Goal: Communication & Community: Answer question/provide support

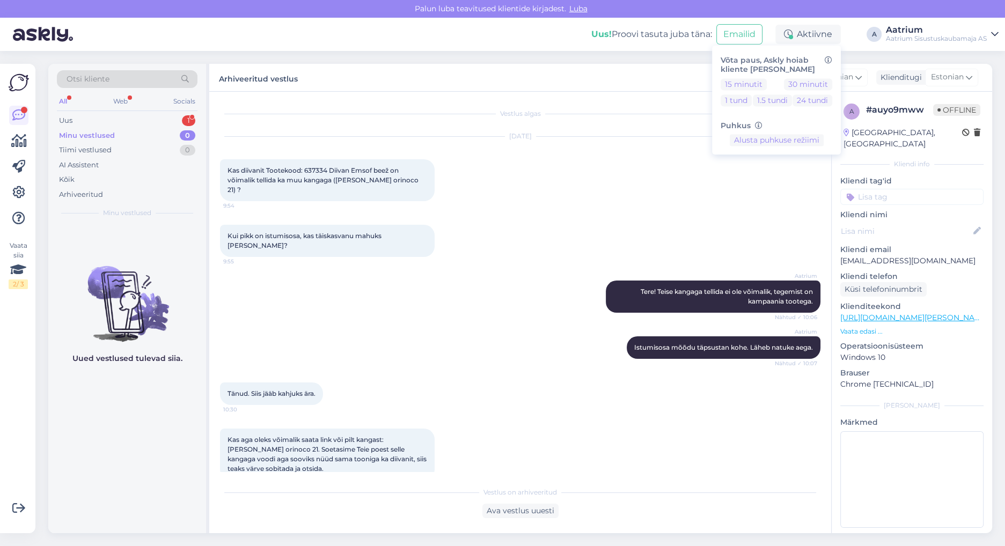
scroll to position [118, 0]
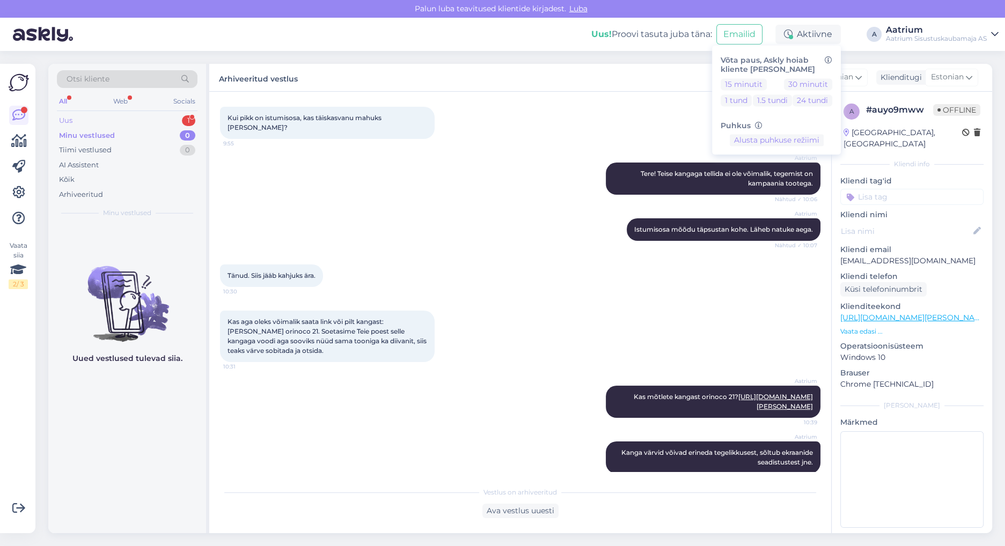
click at [69, 116] on div "Uus" at bounding box center [65, 120] width 13 height 11
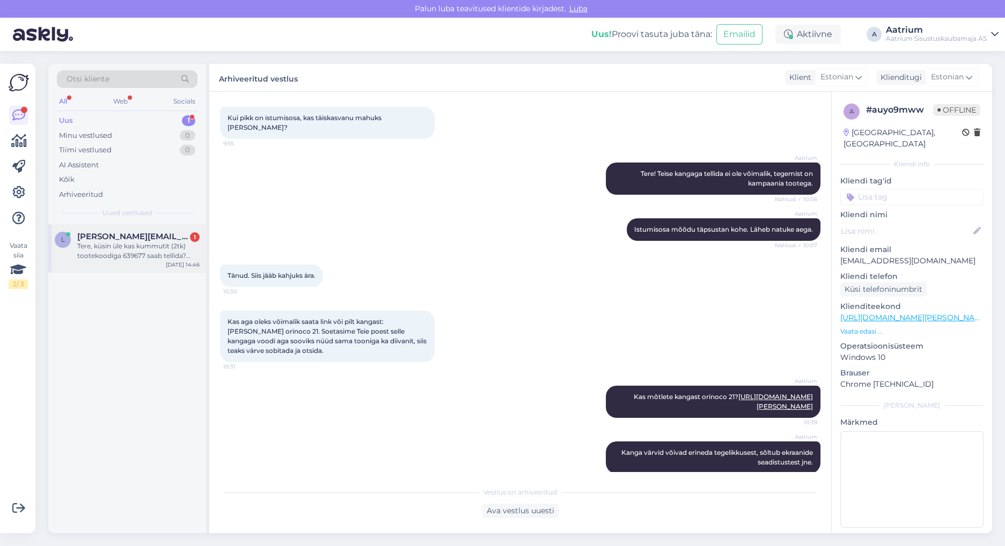
click at [122, 254] on div "Tere, küsin üle kas kummutit (2tk) tootekoodiga 639677 saab tellida? Teine maal…" at bounding box center [138, 250] width 122 height 19
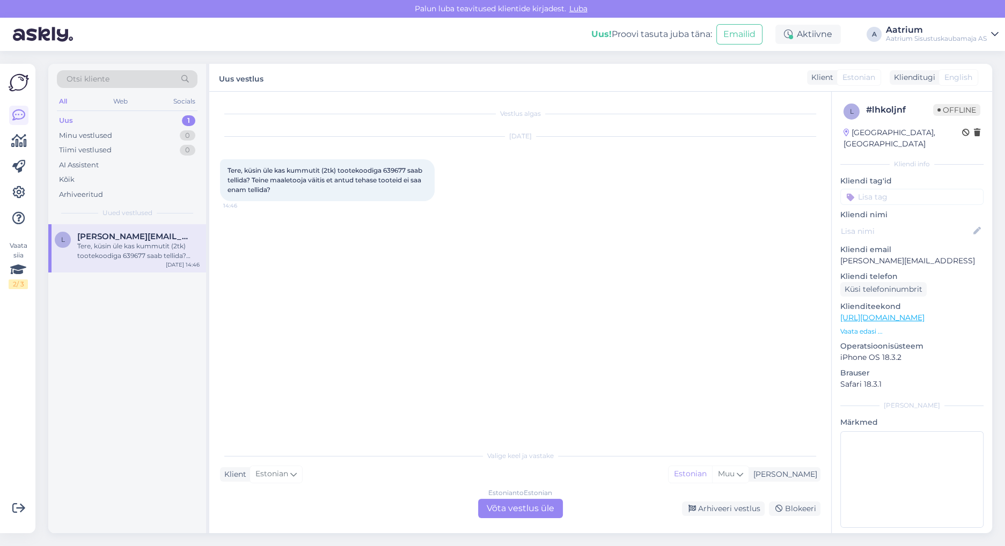
click at [511, 510] on div "Estonian to Estonian Võta vestlus üle" at bounding box center [520, 508] width 85 height 19
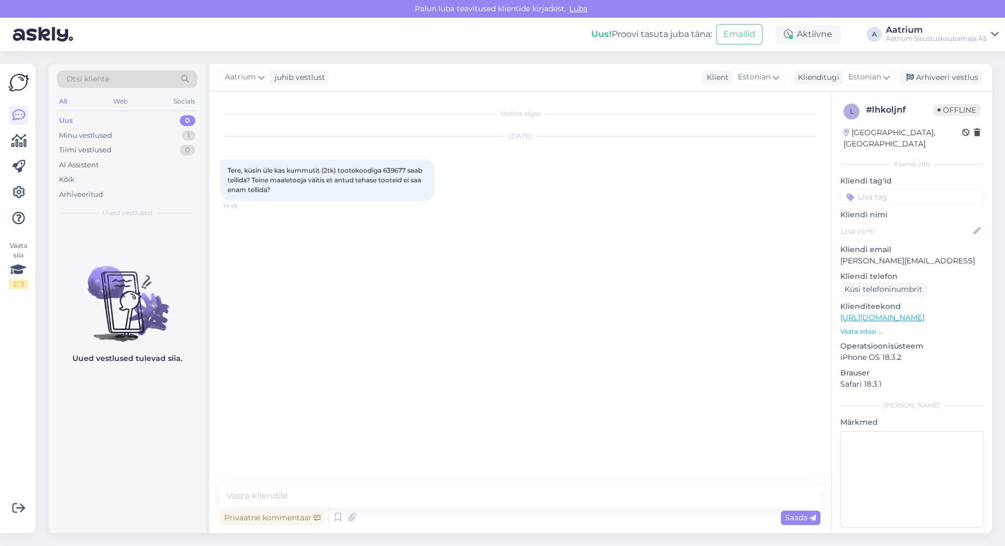
click at [309, 507] on div "Privaatne kommentaar Saada" at bounding box center [520, 517] width 600 height 20
click at [309, 503] on textarea at bounding box center [520, 496] width 600 height 23
click at [324, 495] on textarea "Tere!" at bounding box center [520, 496] width 600 height 23
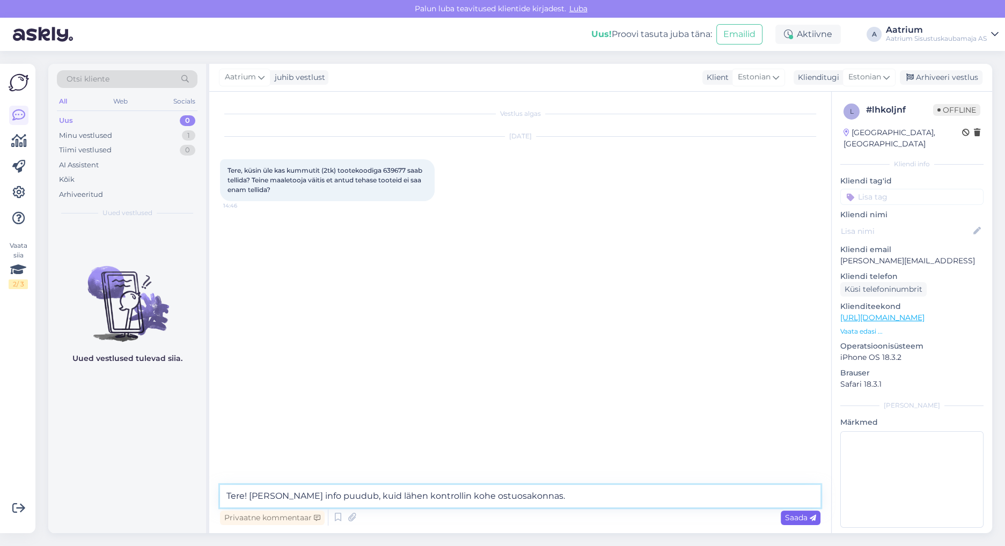
type textarea "Tere! [PERSON_NAME] info puudub, kuid lähen kontrollin kohe ostuosakonnas."
click at [791, 520] on span "Saada" at bounding box center [800, 518] width 31 height 10
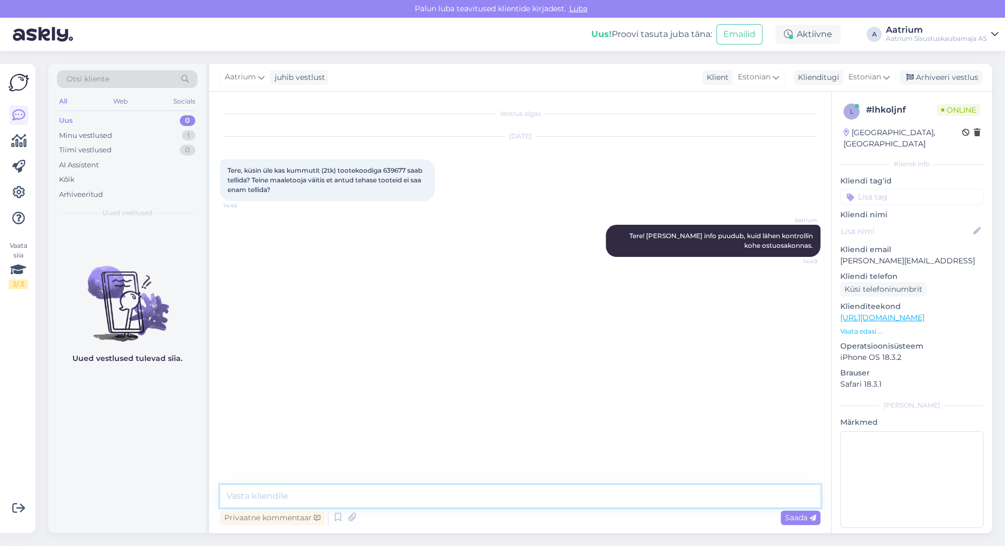
click at [418, 493] on textarea at bounding box center [520, 496] width 600 height 23
click at [254, 494] on textarea at bounding box center [520, 496] width 600 height 23
click at [358, 491] on textarea "Toode on ikka saadaval" at bounding box center [520, 496] width 600 height 23
click at [493, 499] on textarea "Toode on ikka saadaval ja peaks meie [PERSON_NAME] nädala jookusl ka saabuma." at bounding box center [520, 496] width 600 height 23
type textarea "Toode on ikka saadaval ja peaks meie [PERSON_NAME] nädala jookusul ka saabuma."
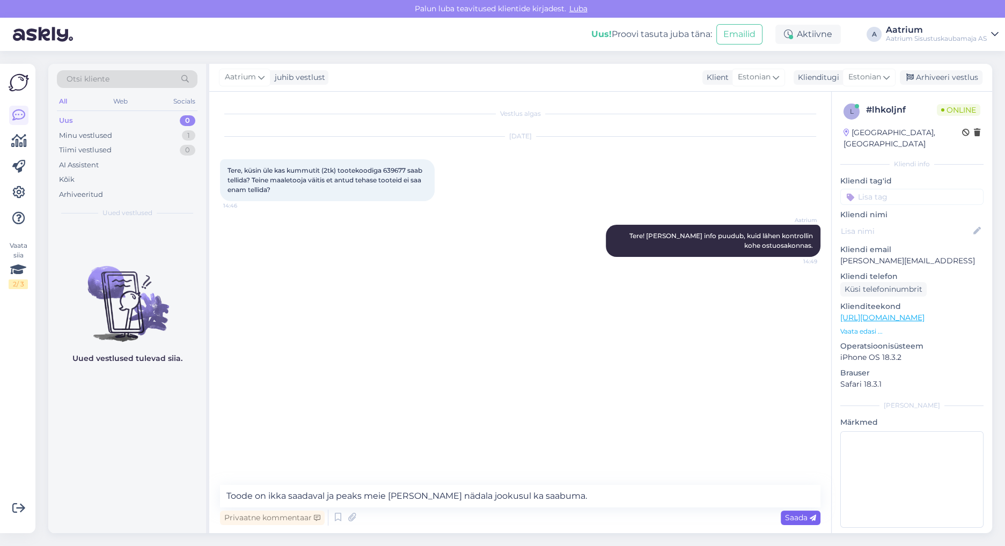
click at [785, 519] on span "Saada" at bounding box center [800, 518] width 31 height 10
